Goal: Task Accomplishment & Management: Manage account settings

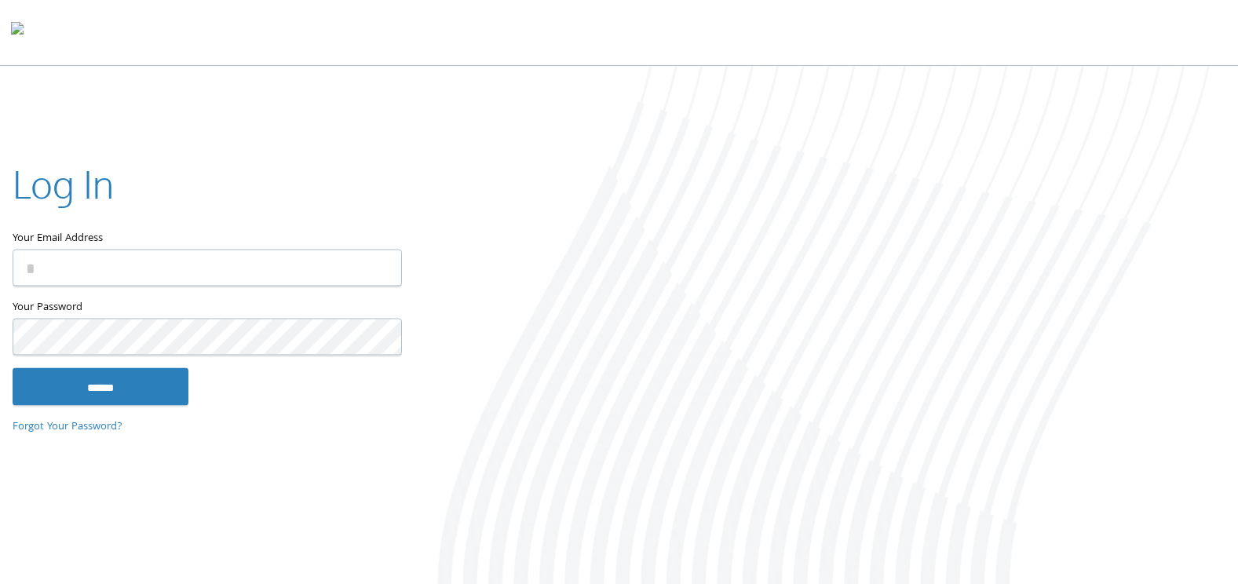
type input "**********"
click at [645, 294] on div at bounding box center [825, 326] width 825 height 521
